Goal: Information Seeking & Learning: Learn about a topic

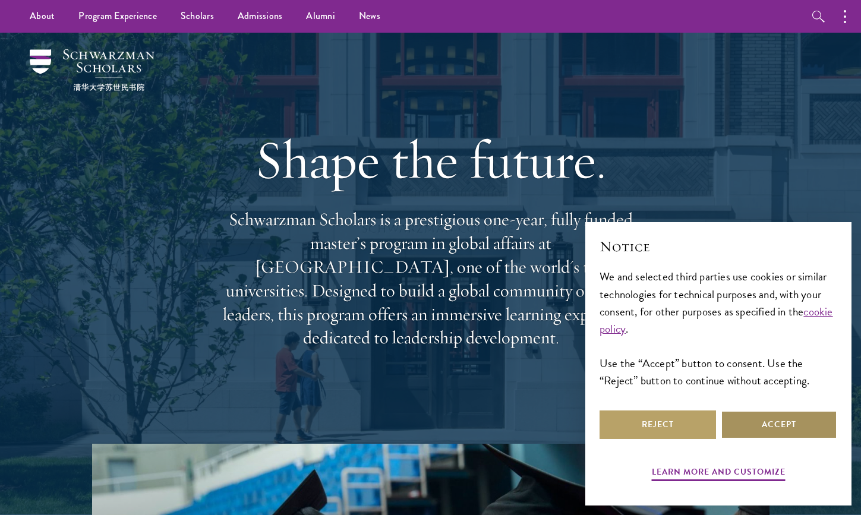
click at [791, 425] on button "Accept" at bounding box center [779, 424] width 116 height 29
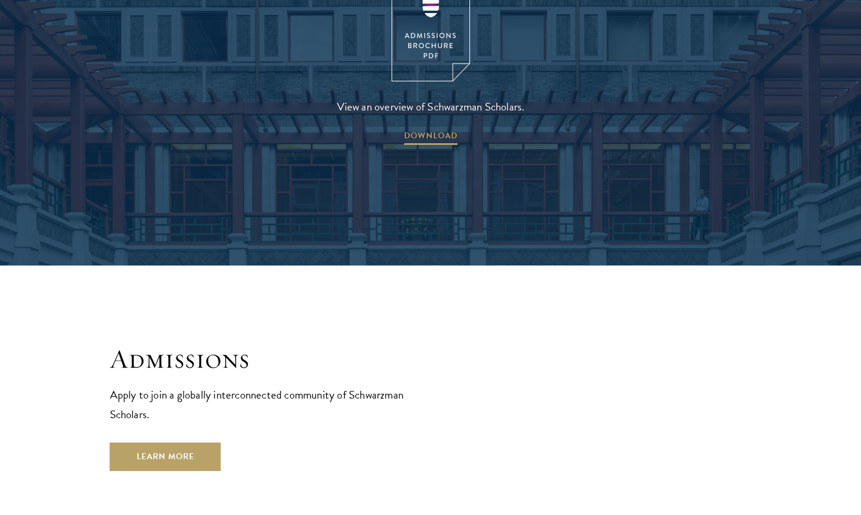
scroll to position [1855, 0]
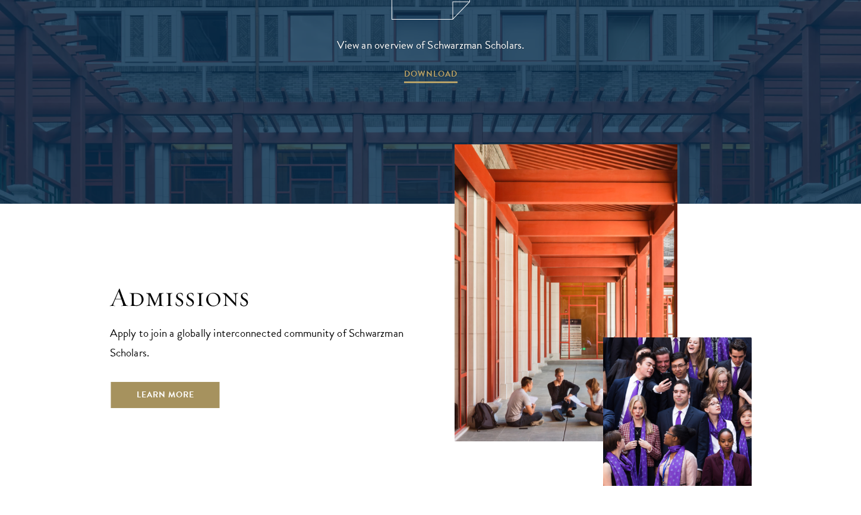
click at [195, 381] on link "Learn More" at bounding box center [165, 395] width 111 height 29
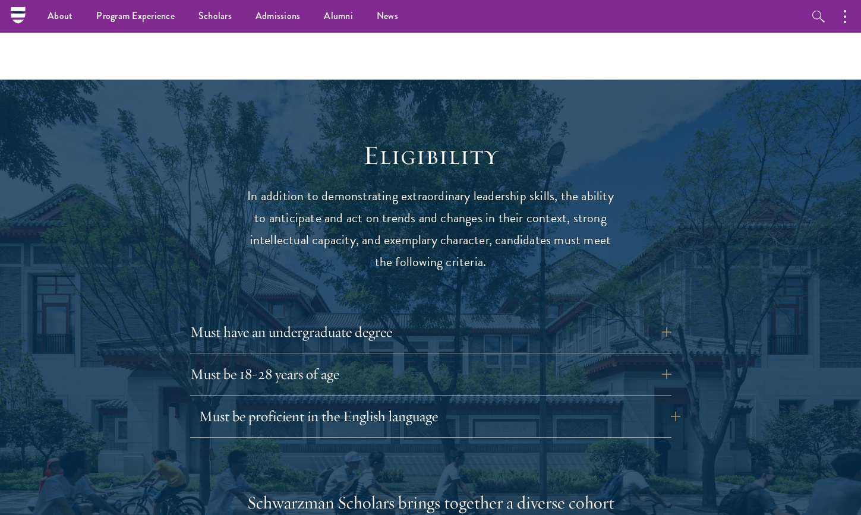
scroll to position [1445, 0]
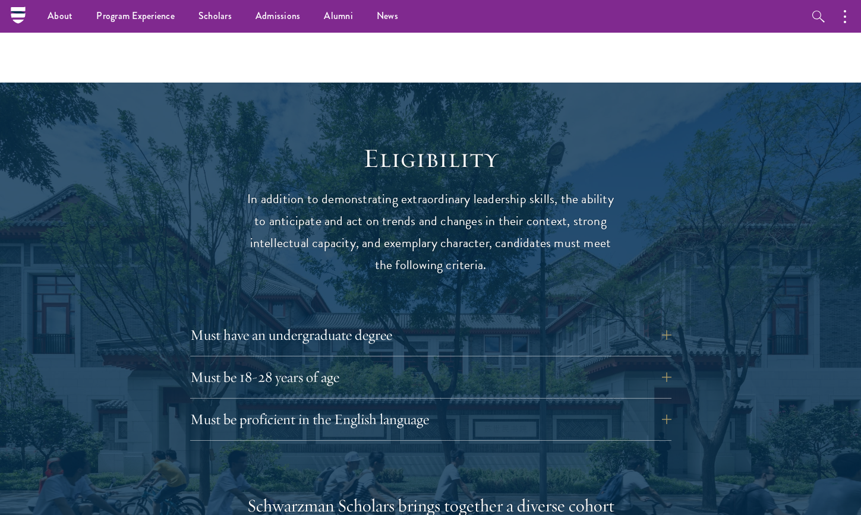
click at [238, 321] on button "Must have an undergraduate degree" at bounding box center [439, 335] width 481 height 29
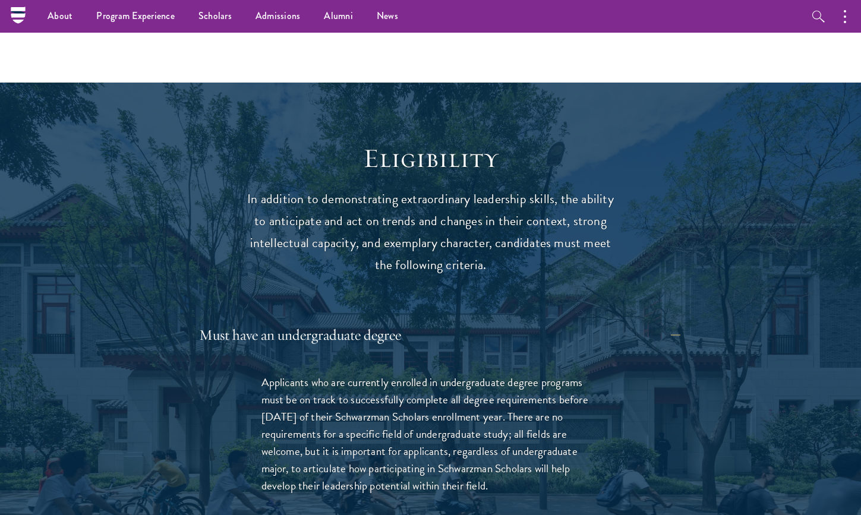
click at [238, 321] on button "Must have an undergraduate degree" at bounding box center [439, 335] width 481 height 29
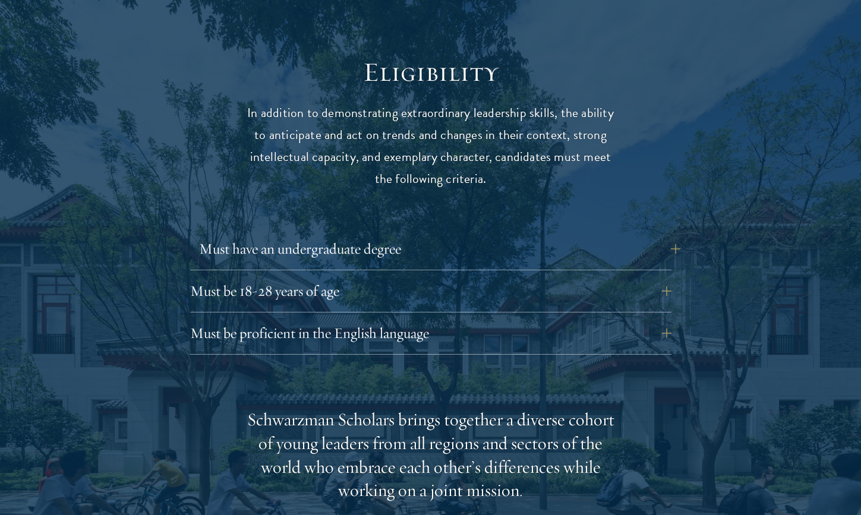
scroll to position [1532, 0]
click at [239, 276] on button "Must be 18-28 years of age" at bounding box center [439, 290] width 481 height 29
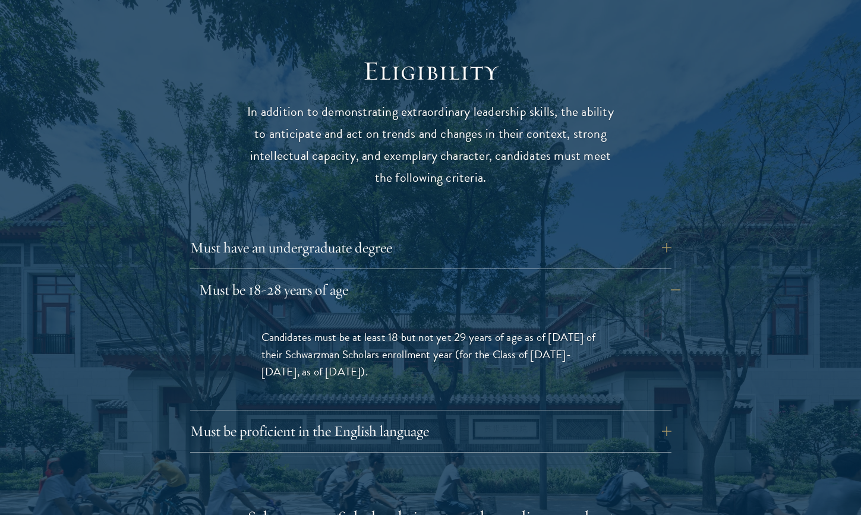
click at [239, 276] on button "Must be 18-28 years of age" at bounding box center [439, 290] width 481 height 29
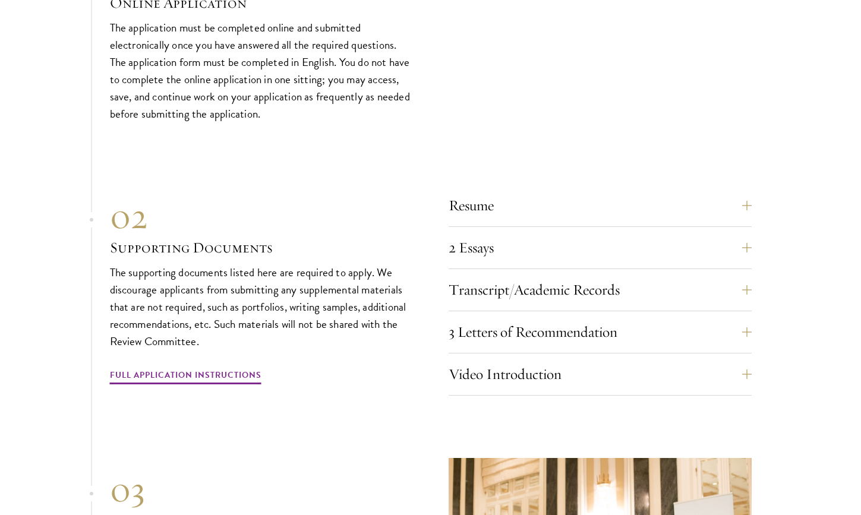
scroll to position [3625, 0]
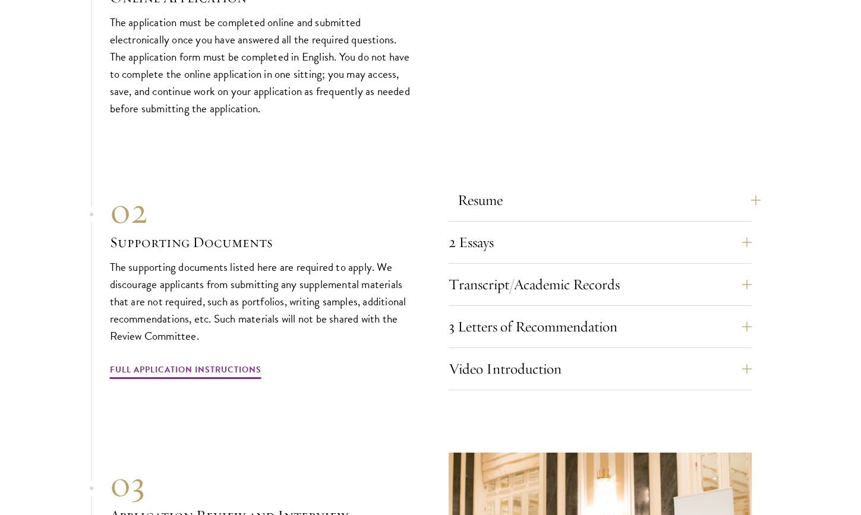
click at [562, 186] on button "Resume" at bounding box center [608, 200] width 303 height 29
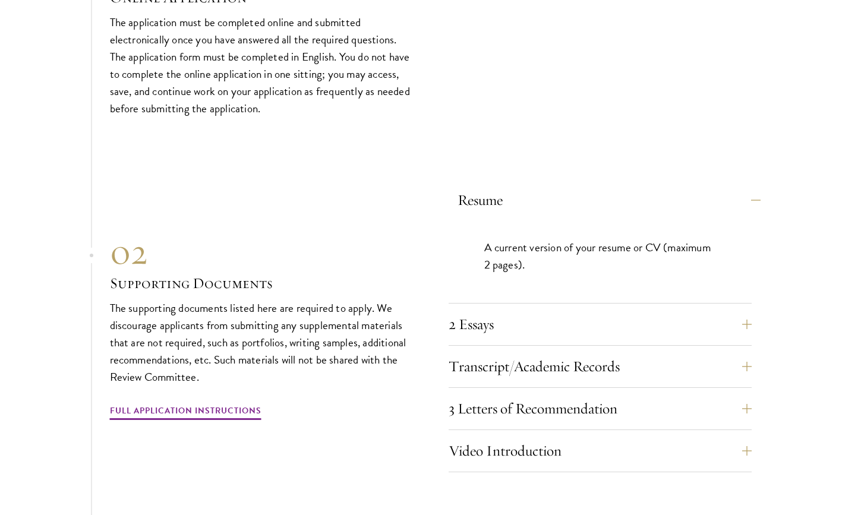
click at [562, 186] on button "Resume" at bounding box center [608, 200] width 303 height 29
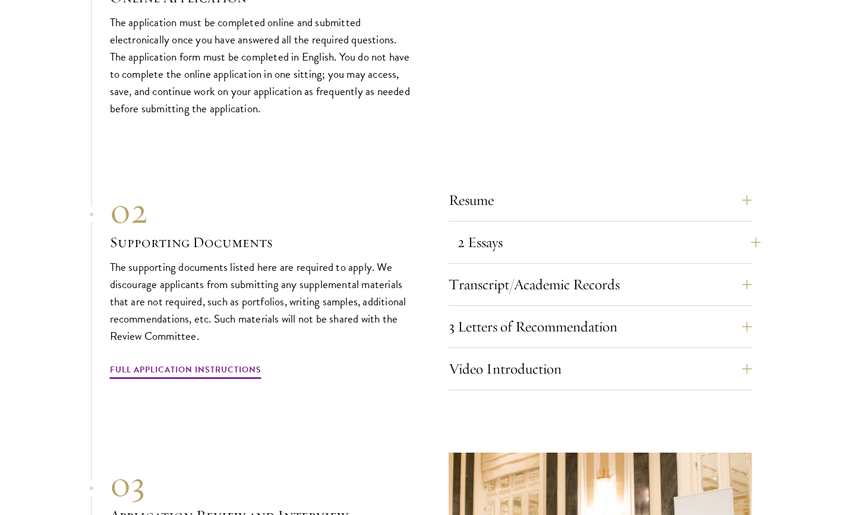
click at [567, 228] on button "2 Essays" at bounding box center [608, 242] width 303 height 29
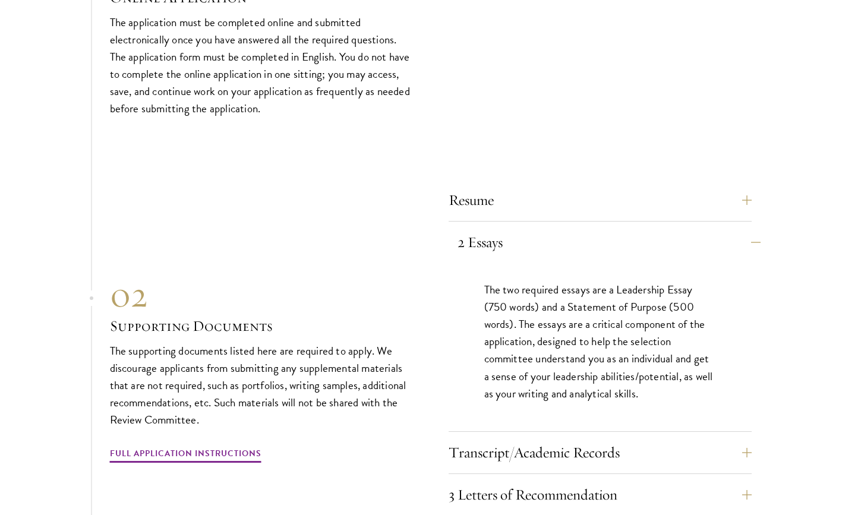
click at [567, 228] on button "2 Essays" at bounding box center [608, 242] width 303 height 29
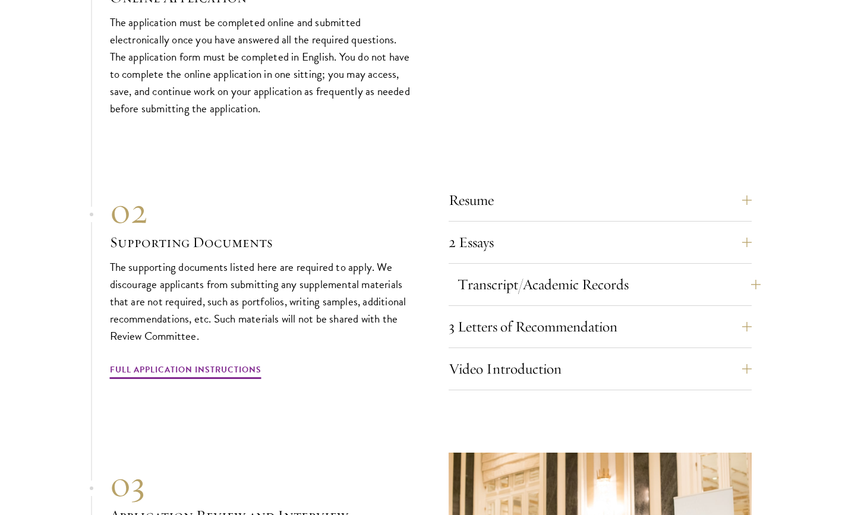
click at [582, 270] on button "Transcript/Academic Records" at bounding box center [608, 284] width 303 height 29
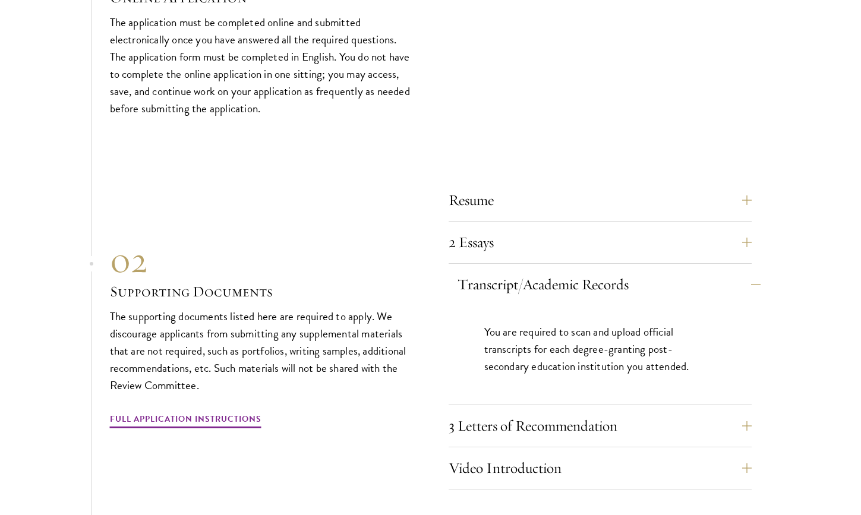
click at [582, 270] on button "Transcript/Academic Records" at bounding box center [608, 284] width 303 height 29
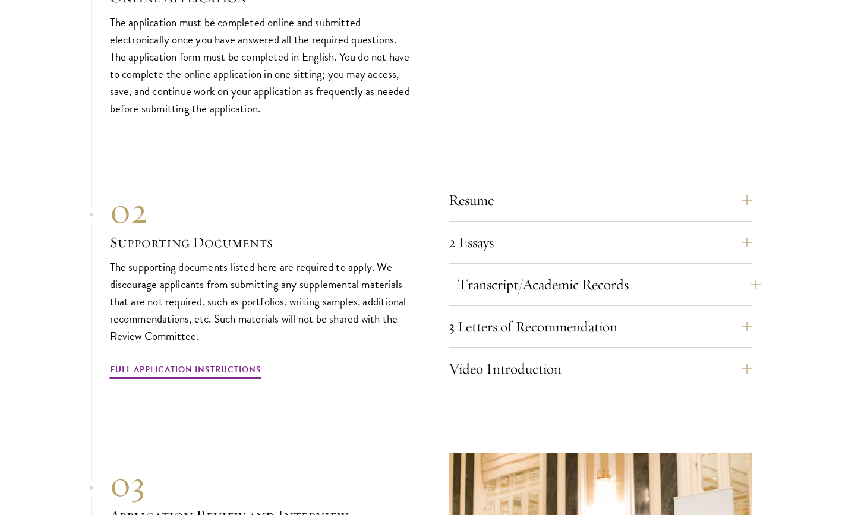
click at [582, 270] on button "Transcript/Academic Records" at bounding box center [608, 284] width 303 height 29
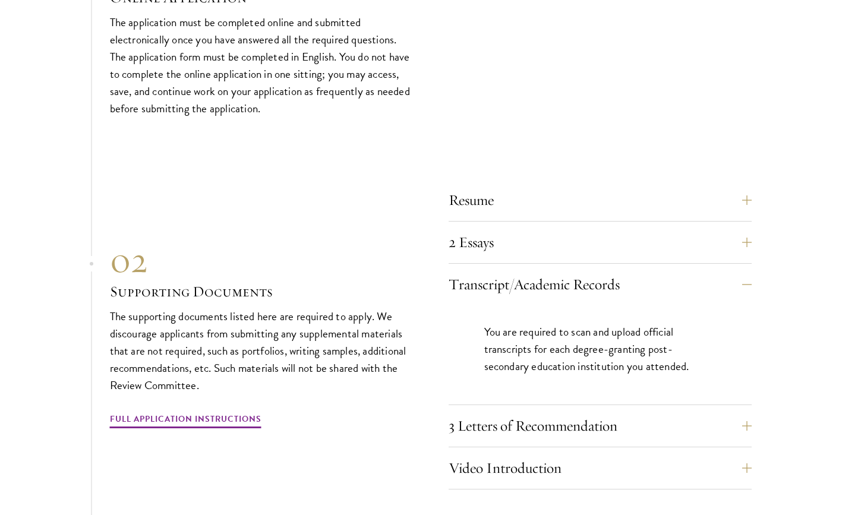
click at [582, 228] on div "2 Essays The two required essays are a Leadership Essay (750 words) and a State…" at bounding box center [600, 246] width 303 height 36
click at [590, 270] on button "Transcript/Academic Records" at bounding box center [608, 284] width 303 height 29
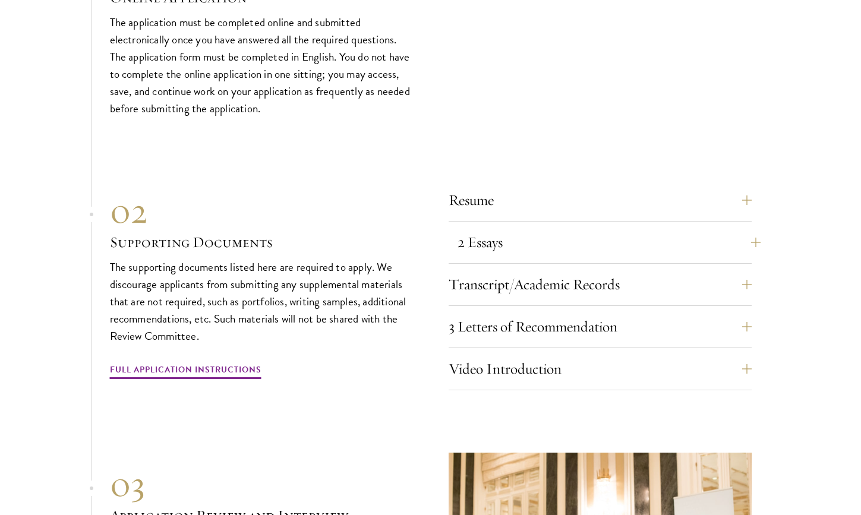
click at [580, 228] on button "2 Essays" at bounding box center [608, 242] width 303 height 29
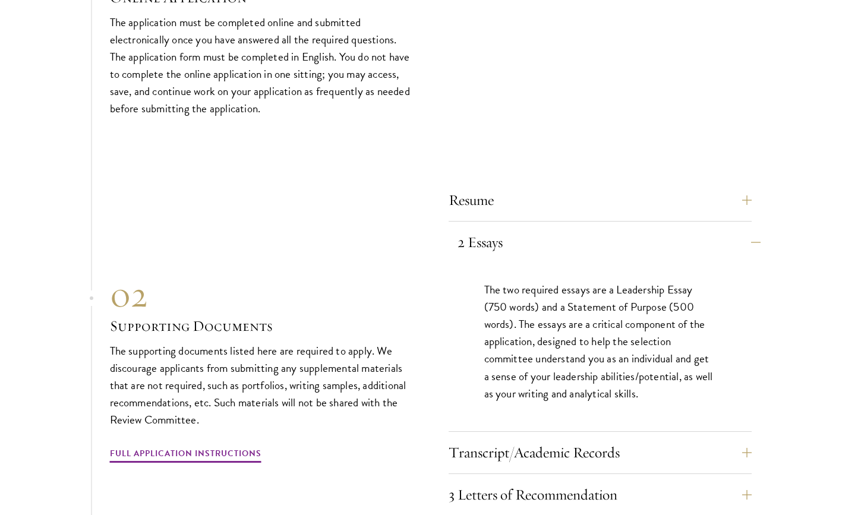
click at [580, 228] on button "2 Essays" at bounding box center [608, 242] width 303 height 29
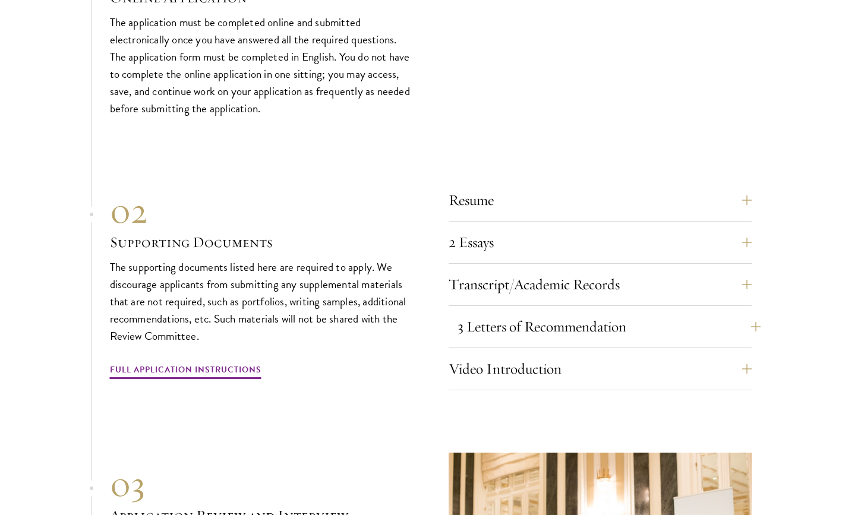
click at [593, 312] on button "3 Letters of Recommendation" at bounding box center [608, 326] width 303 height 29
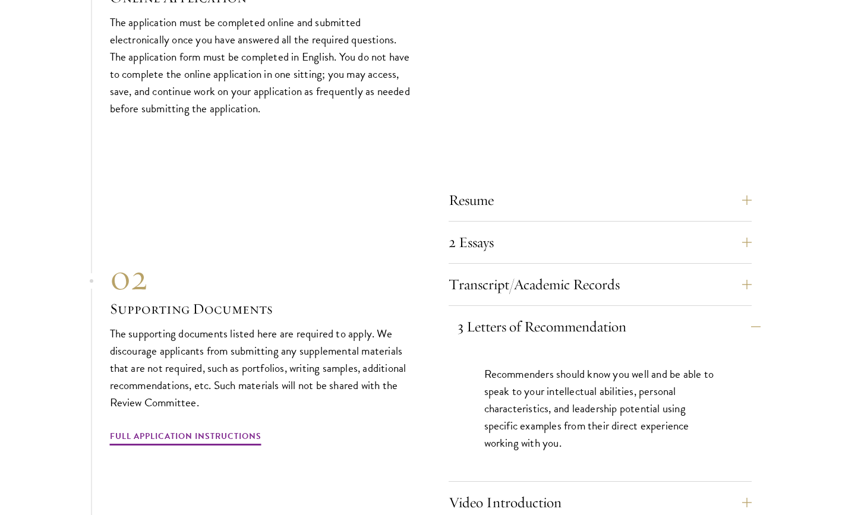
click at [594, 312] on button "3 Letters of Recommendation" at bounding box center [608, 326] width 303 height 29
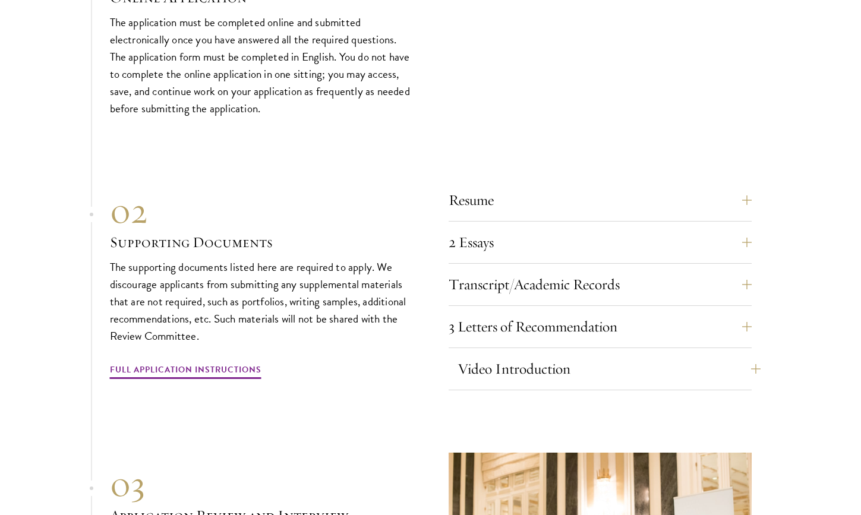
click at [606, 355] on button "Video Introduction" at bounding box center [608, 369] width 303 height 29
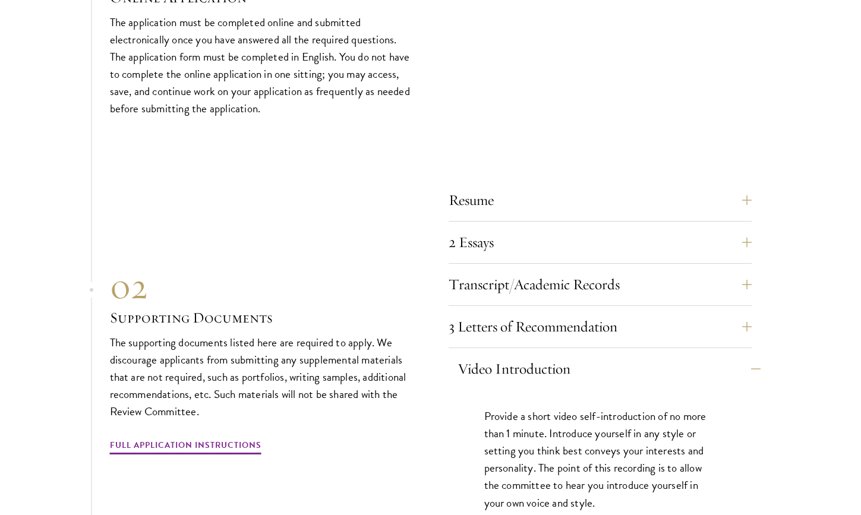
click at [606, 355] on button "Video Introduction" at bounding box center [608, 369] width 303 height 29
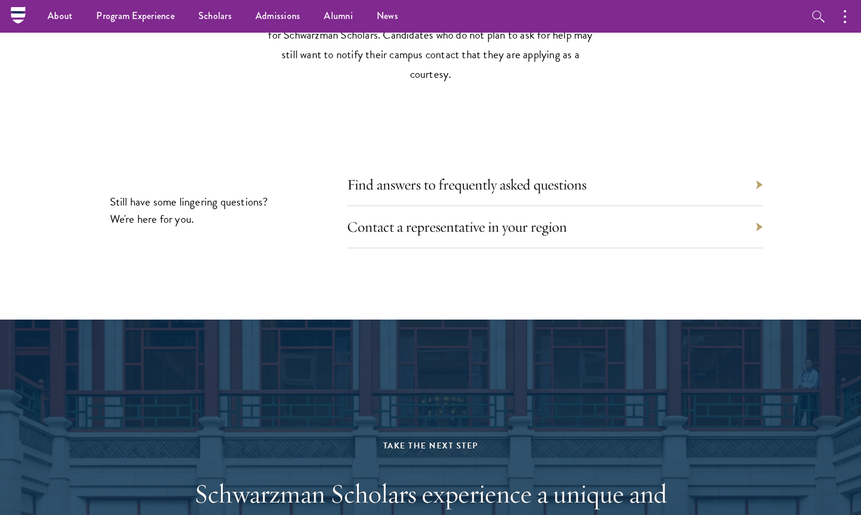
scroll to position [5074, 0]
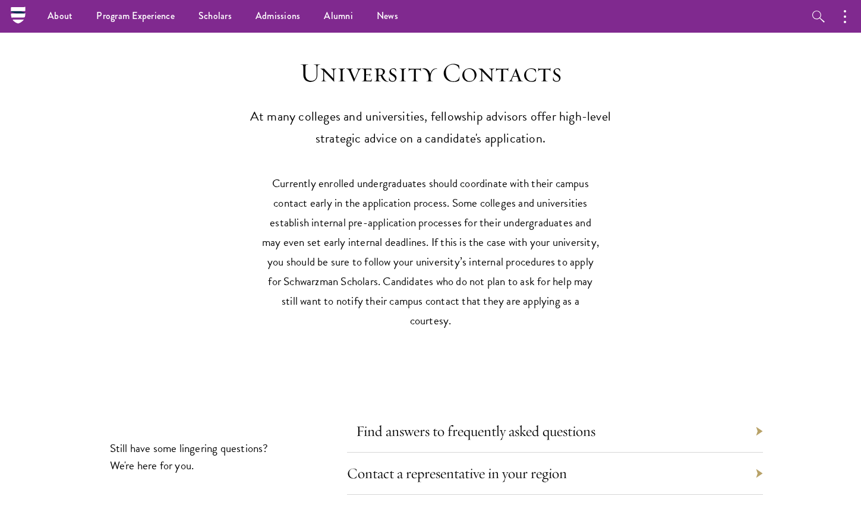
click at [393, 422] on link "Find answers to frequently asked questions" at bounding box center [475, 431] width 239 height 18
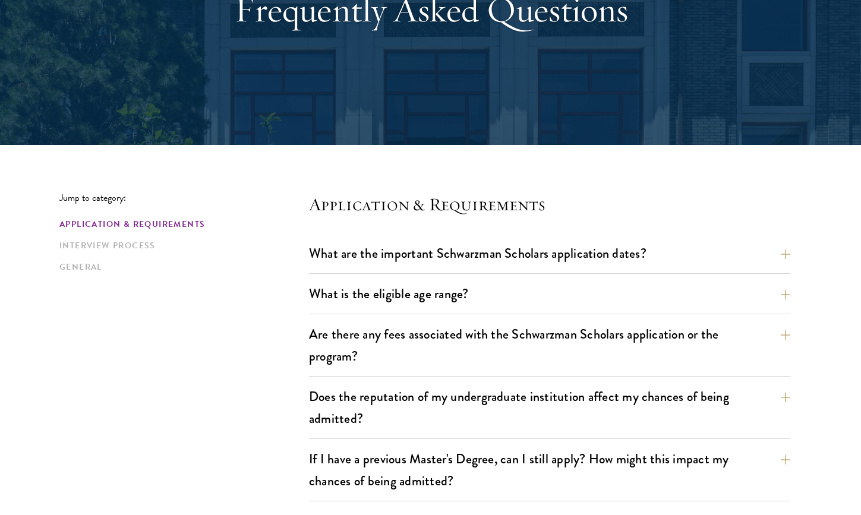
scroll to position [160, 0]
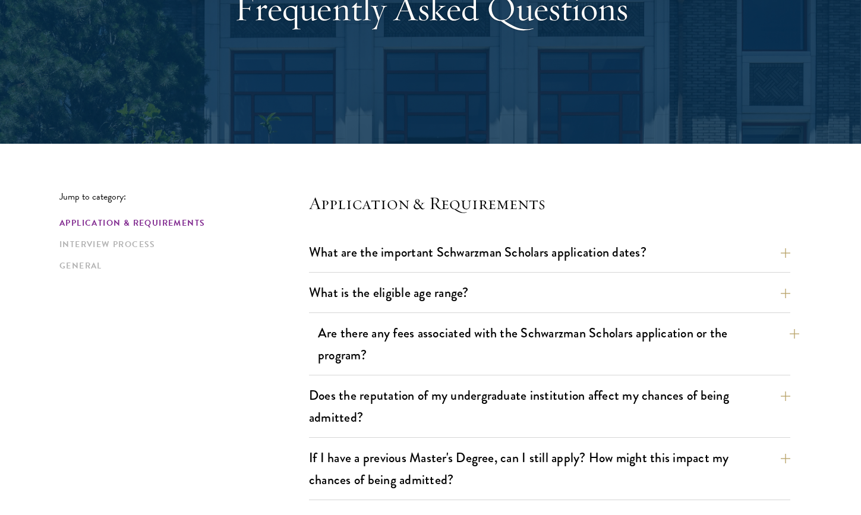
click at [382, 332] on button "Are there any fees associated with the Schwarzman Scholars application or the p…" at bounding box center [558, 344] width 481 height 49
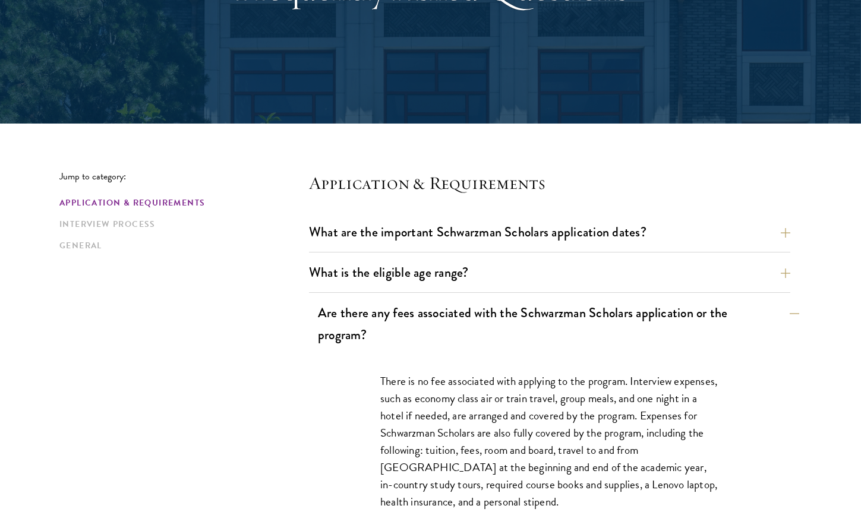
scroll to position [215, 0]
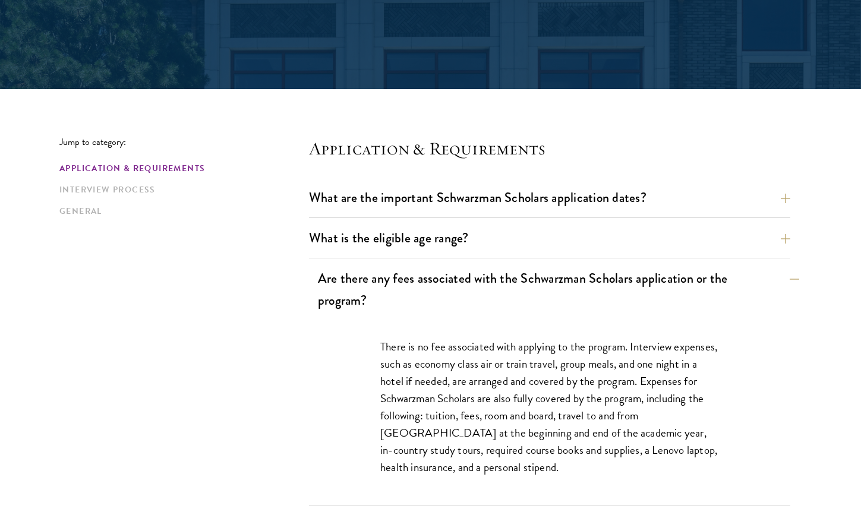
click at [439, 278] on button "Are there any fees associated with the Schwarzman Scholars application or the p…" at bounding box center [558, 289] width 481 height 49
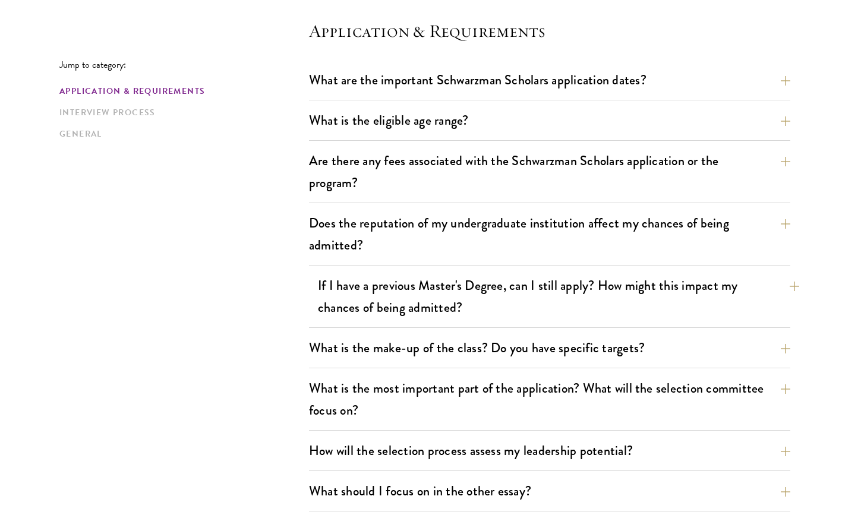
scroll to position [334, 0]
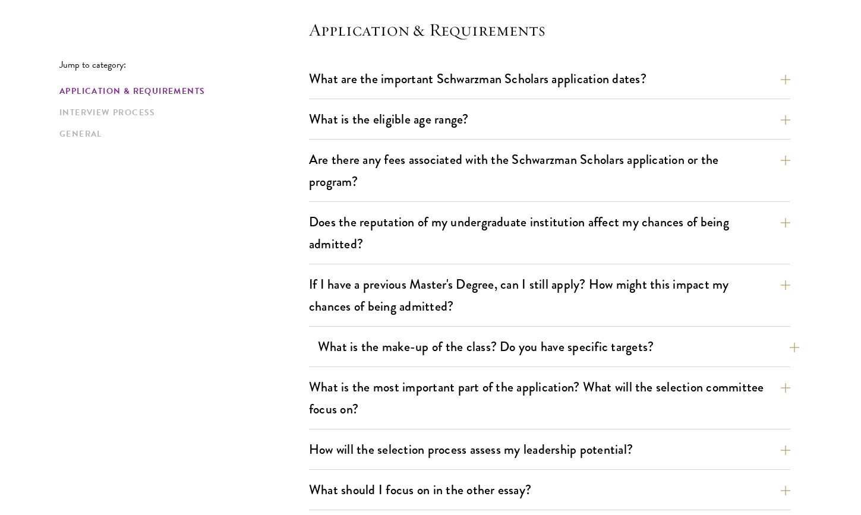
click at [465, 343] on button "What is the make-up of the class? Do you have specific targets?" at bounding box center [558, 346] width 481 height 27
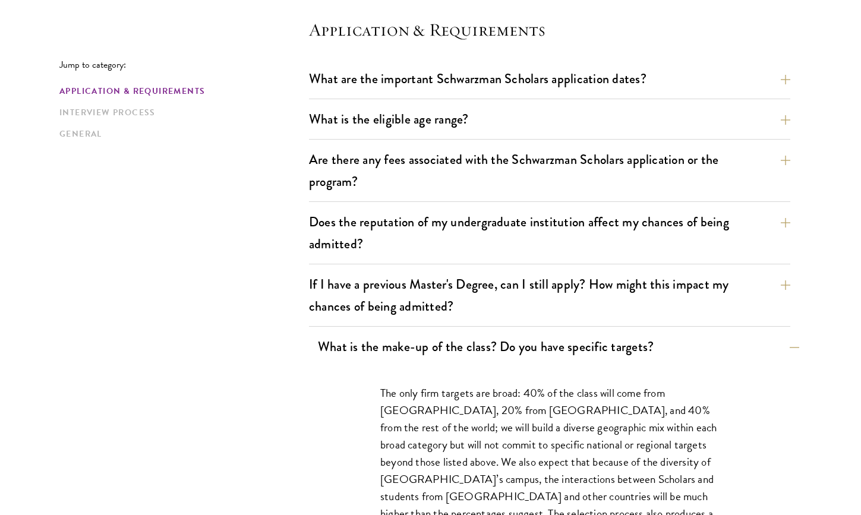
click at [465, 343] on button "What is the make-up of the class? Do you have specific targets?" at bounding box center [558, 346] width 481 height 27
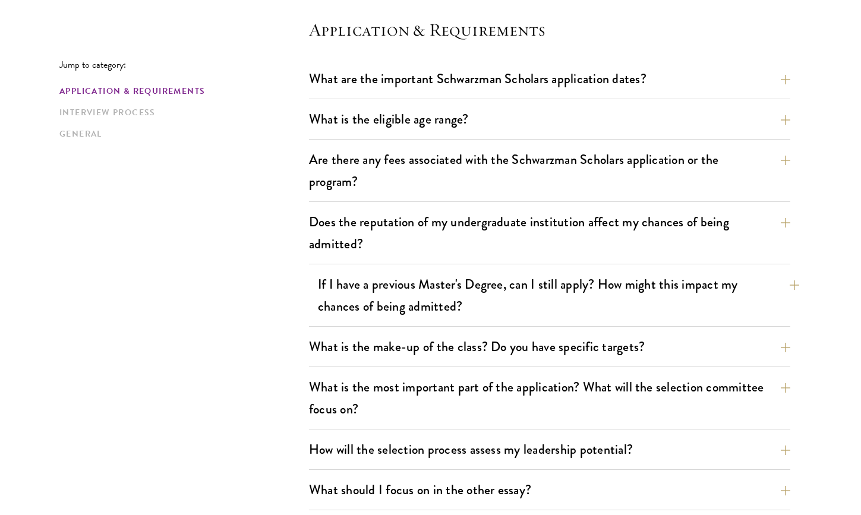
click at [394, 295] on button "If I have a previous Master's Degree, can I still apply? How might this impact …" at bounding box center [558, 295] width 481 height 49
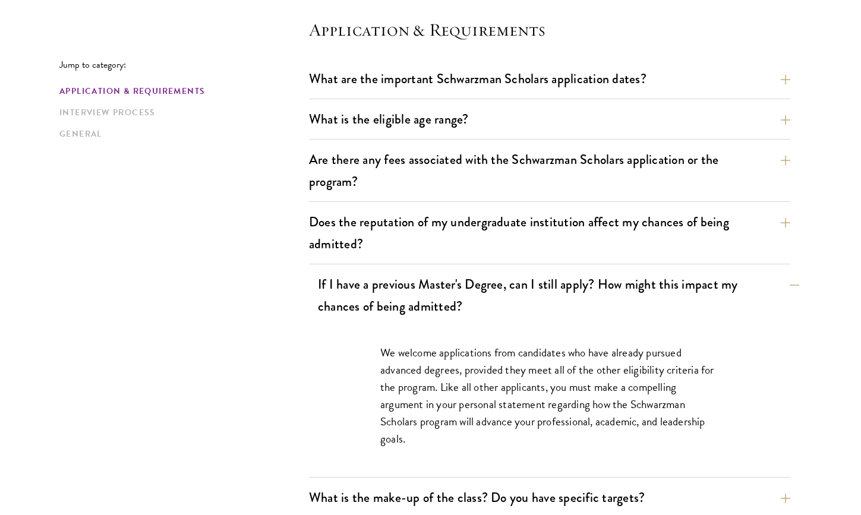
click at [394, 295] on button "If I have a previous Master's Degree, can I still apply? How might this impact …" at bounding box center [558, 295] width 481 height 49
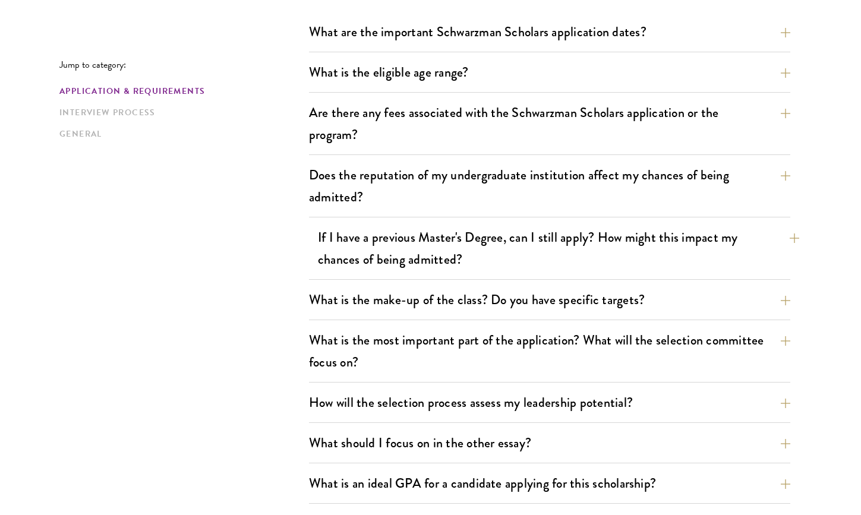
scroll to position [389, 0]
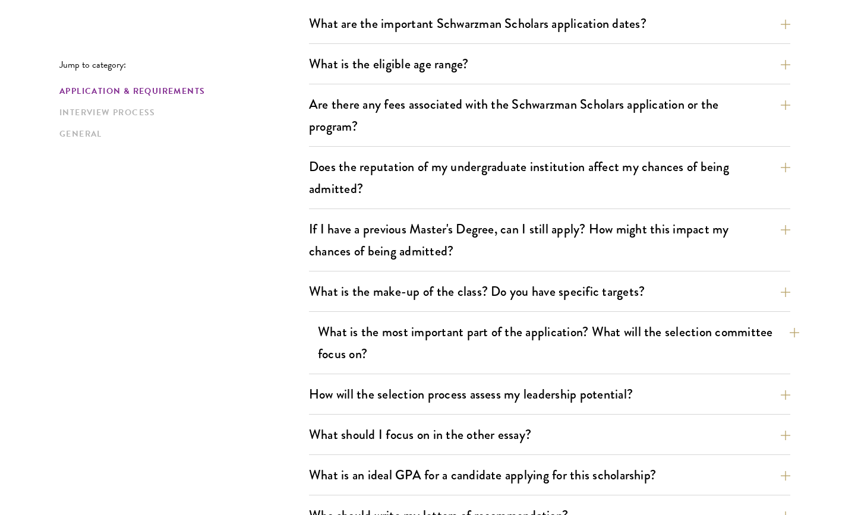
click at [409, 331] on button "What is the most important part of the application? What will the selection com…" at bounding box center [558, 342] width 481 height 49
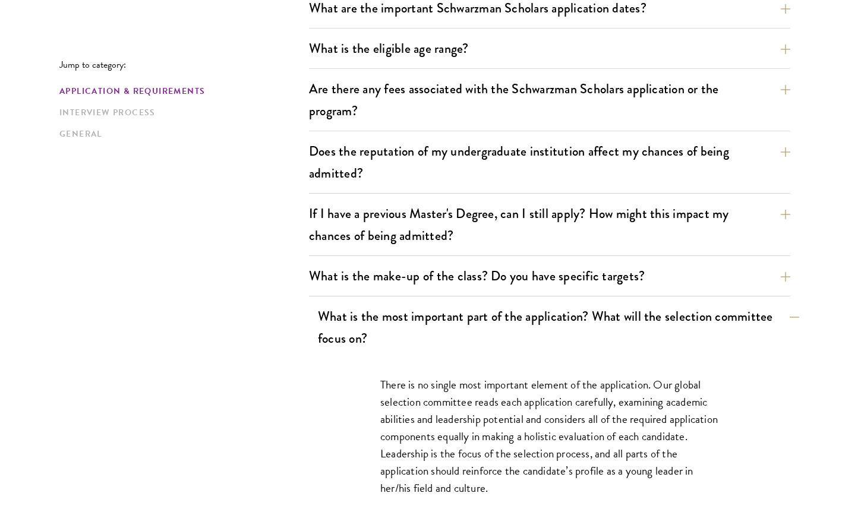
scroll to position [408, 0]
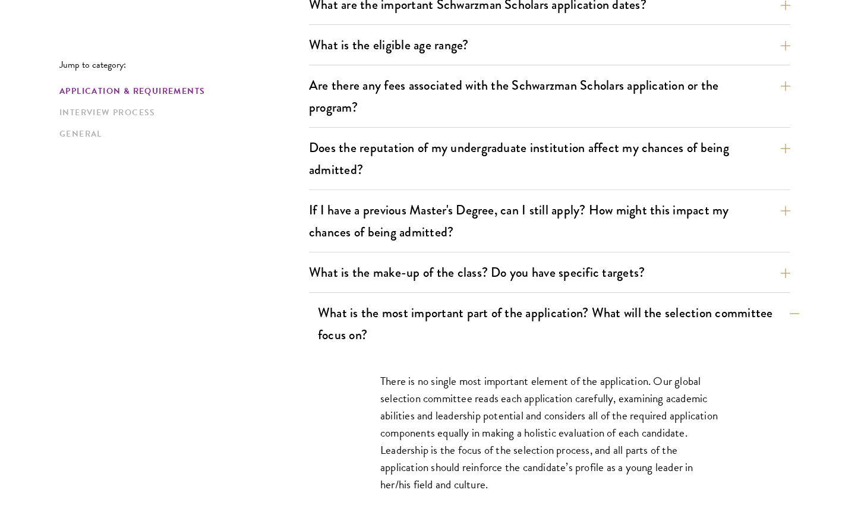
click at [409, 331] on button "What is the most important part of the application? What will the selection com…" at bounding box center [558, 323] width 481 height 49
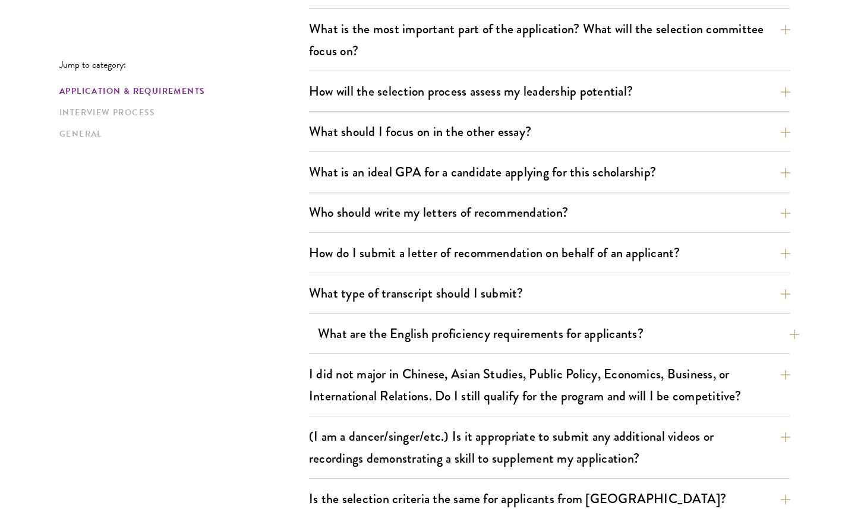
scroll to position [693, 0]
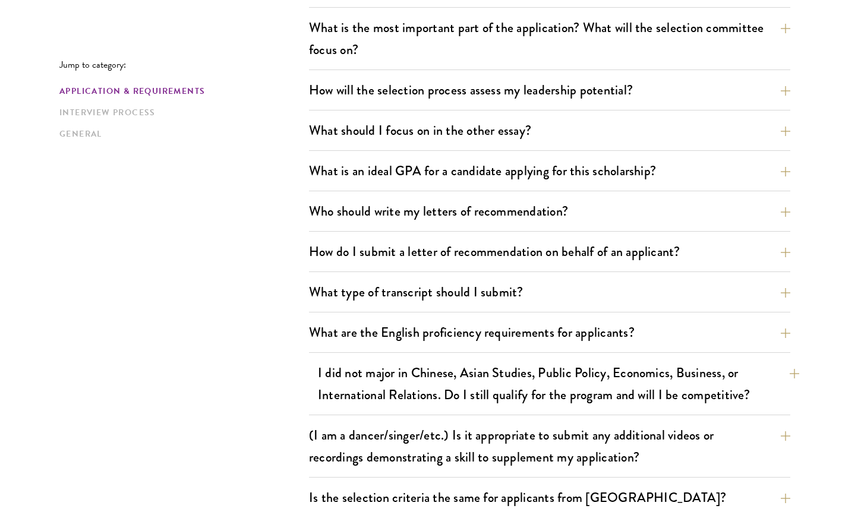
click at [428, 381] on button "I did not major in Chinese, Asian Studies, Public Policy, Economics, Business, …" at bounding box center [558, 383] width 481 height 49
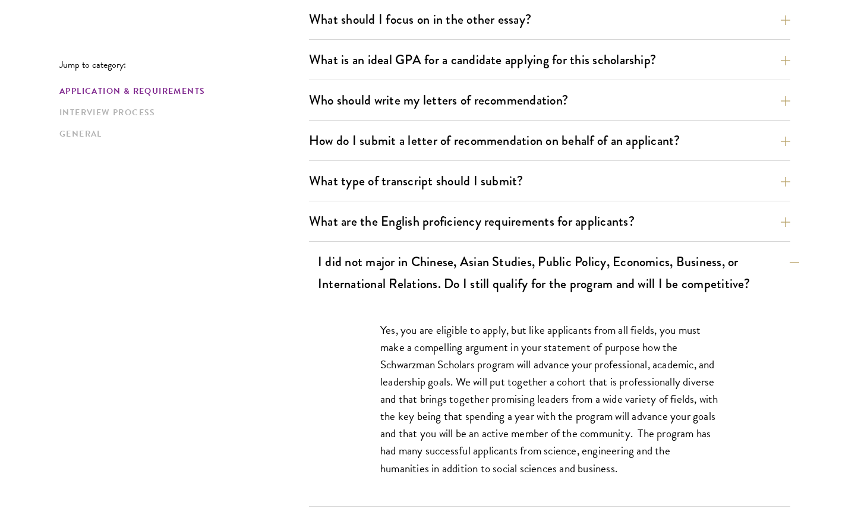
scroll to position [806, 0]
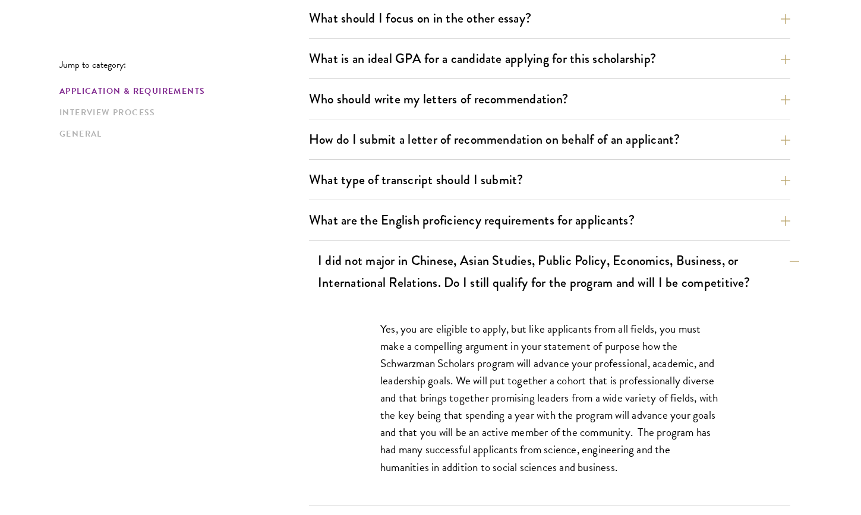
click at [406, 254] on button "I did not major in Chinese, Asian Studies, Public Policy, Economics, Business, …" at bounding box center [558, 271] width 481 height 49
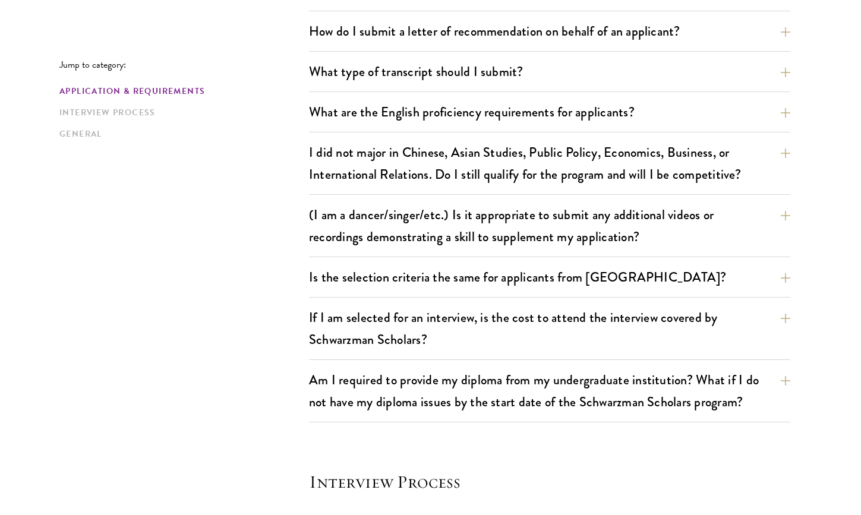
scroll to position [917, 0]
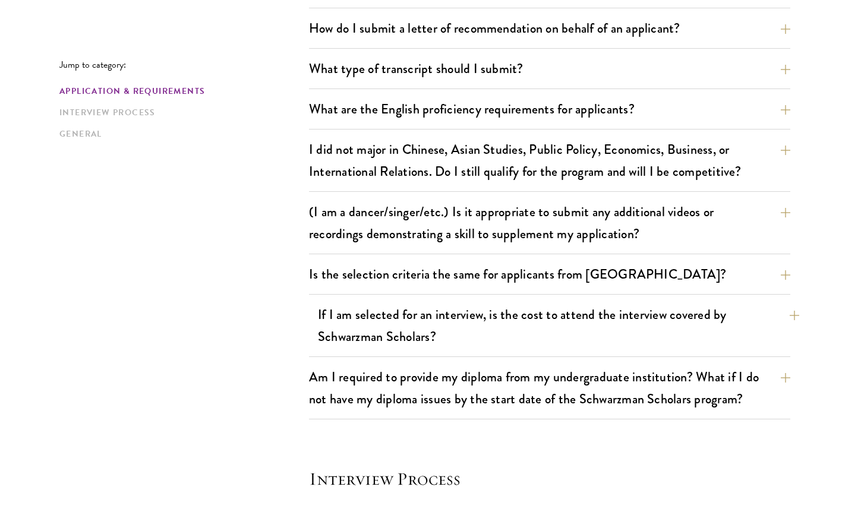
click at [321, 320] on button "If I am selected for an interview, is the cost to attend the interview covered …" at bounding box center [558, 325] width 481 height 49
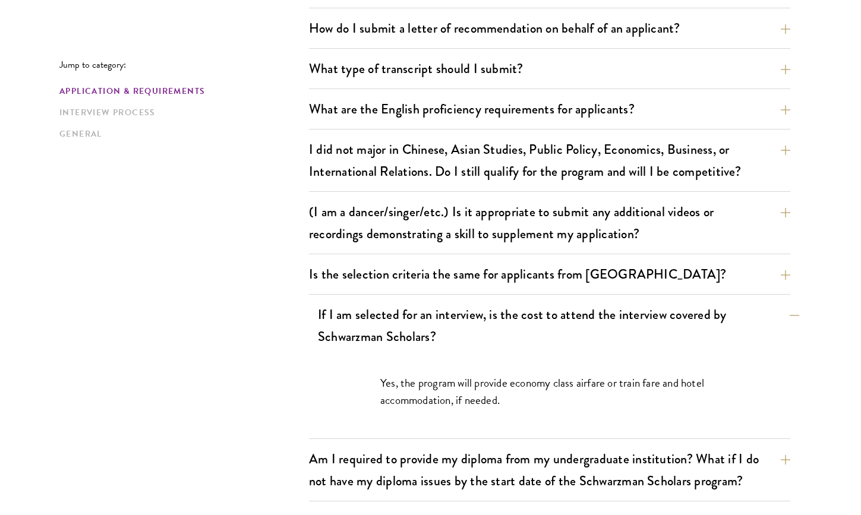
click at [321, 320] on button "If I am selected for an interview, is the cost to attend the interview covered …" at bounding box center [558, 325] width 481 height 49
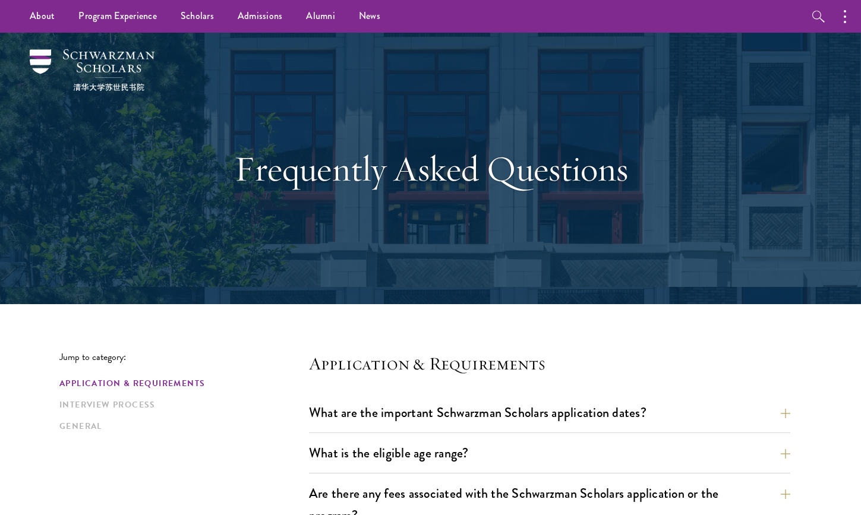
scroll to position [0, 0]
